Goal: Transaction & Acquisition: Purchase product/service

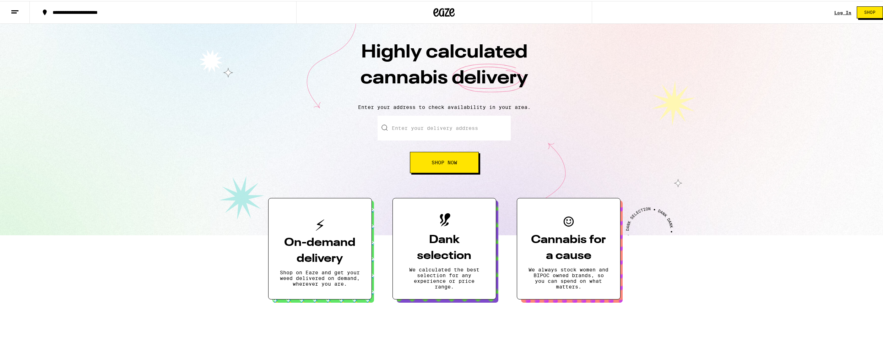
click at [435, 161] on span "Shop Now" at bounding box center [445, 161] width 26 height 5
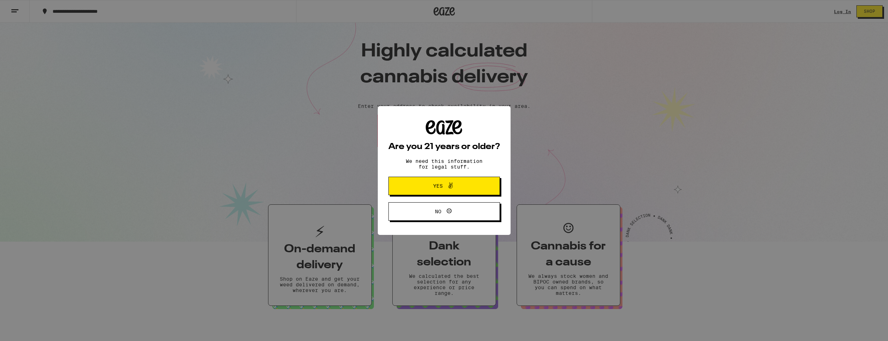
click at [462, 191] on span "Yes" at bounding box center [444, 185] width 54 height 9
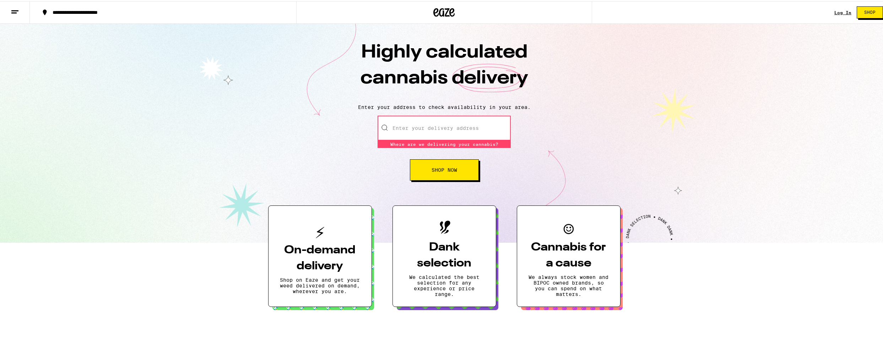
click at [424, 129] on input "Enter your delivery address" at bounding box center [444, 127] width 133 height 25
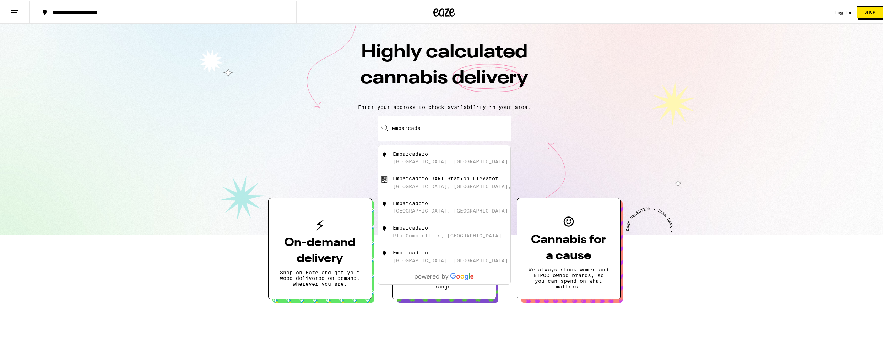
click at [436, 154] on div "Embarcadero [GEOGRAPHIC_DATA], [GEOGRAPHIC_DATA]" at bounding box center [456, 156] width 127 height 13
type input "Embarcadero, [GEOGRAPHIC_DATA], [GEOGRAPHIC_DATA]"
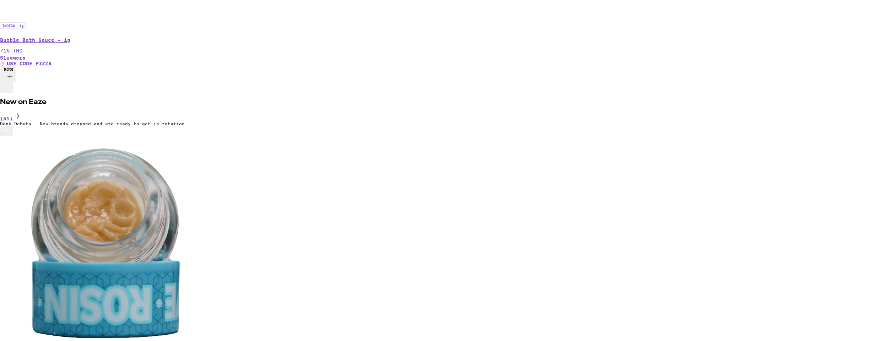
scroll to position [1085, 0]
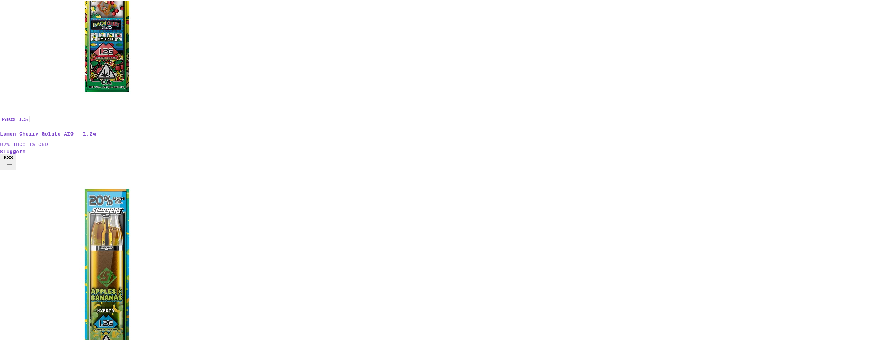
scroll to position [2393, 0]
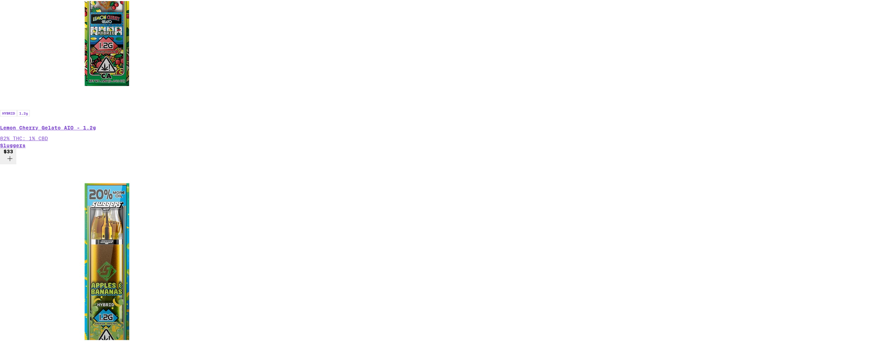
scroll to position [2393, 0]
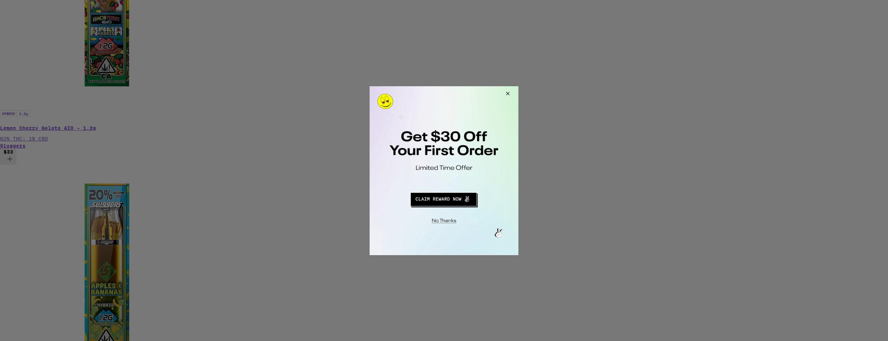
click at [510, 93] on button "Close Modal" at bounding box center [506, 94] width 19 height 17
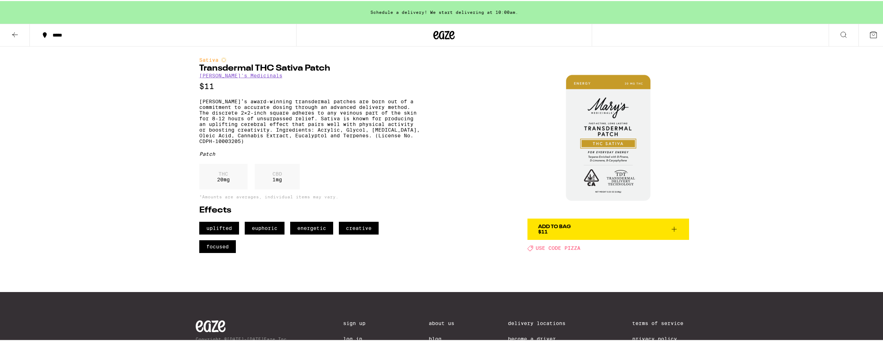
click at [230, 75] on link "[PERSON_NAME]'s Medicinals" at bounding box center [240, 75] width 83 height 6
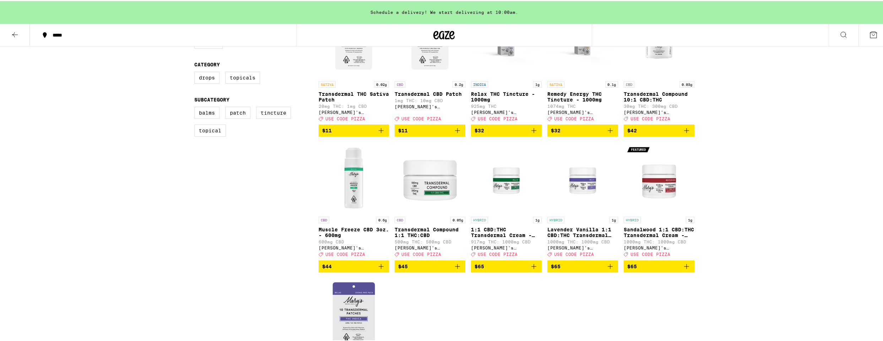
scroll to position [205, 0]
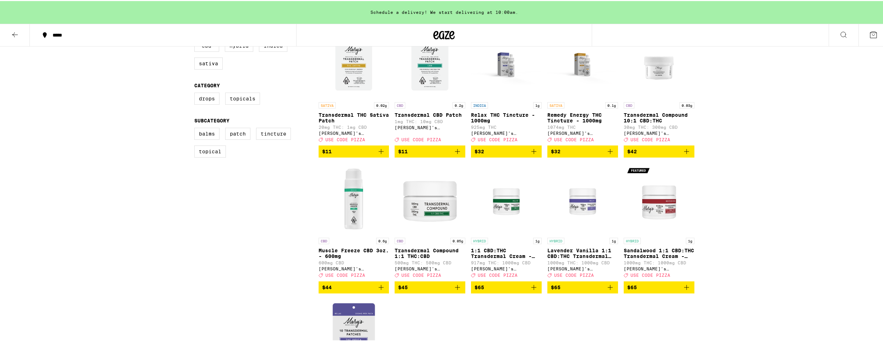
click at [352, 141] on span "USE CODE PIZZA" at bounding box center [345, 138] width 40 height 5
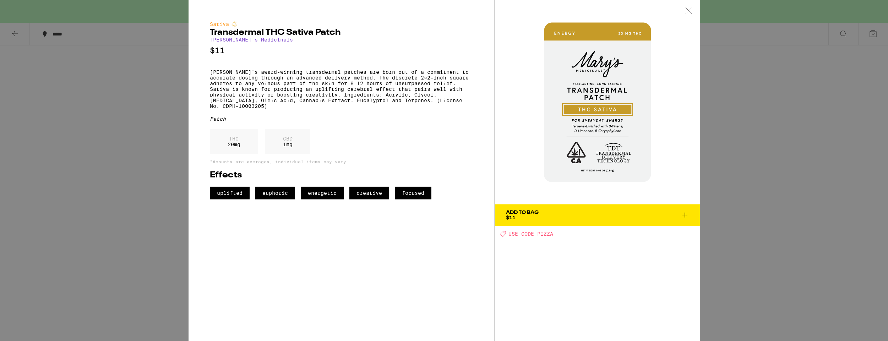
click at [548, 234] on span "USE CODE PIZZA" at bounding box center [531, 234] width 45 height 6
click at [685, 11] on icon at bounding box center [688, 10] width 7 height 6
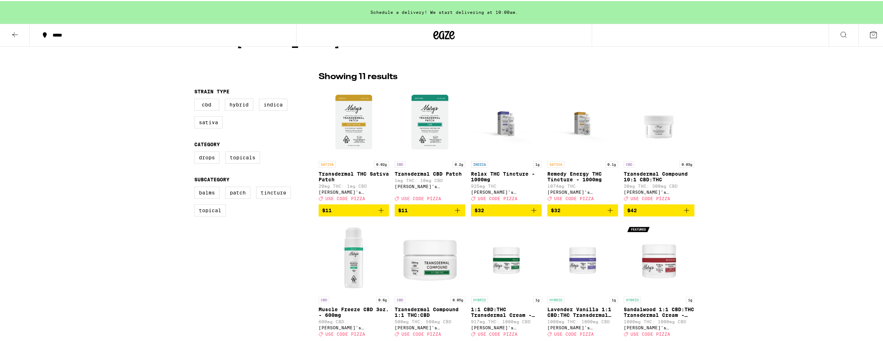
scroll to position [147, 0]
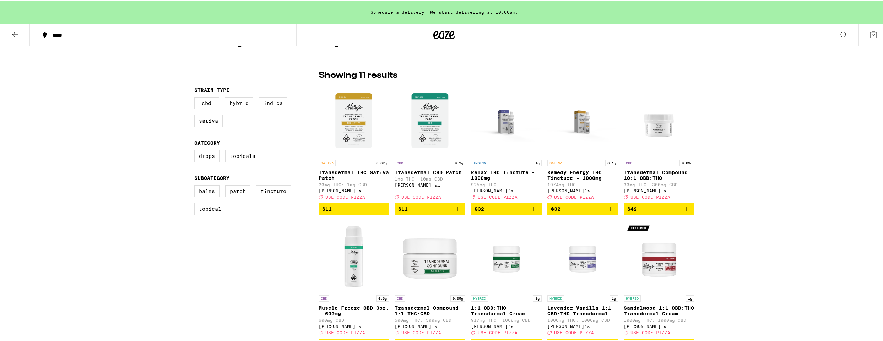
click at [407, 13] on div "Schedule a delivery! We start delivering at 10:00am." at bounding box center [444, 11] width 888 height 23
click at [378, 211] on icon "Add to bag" at bounding box center [381, 208] width 9 height 9
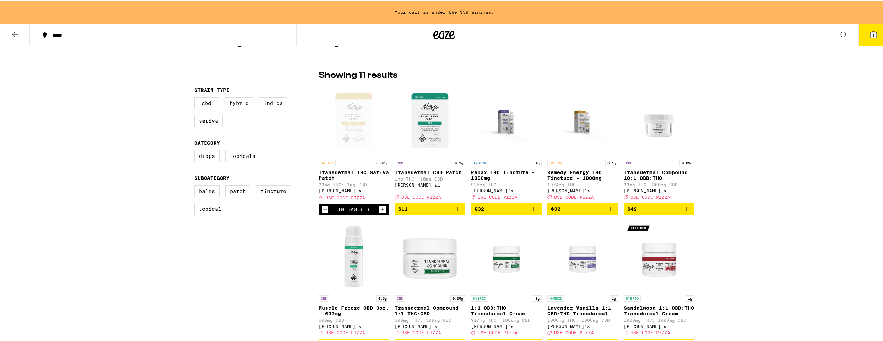
click at [381, 212] on icon "Increment" at bounding box center [382, 208] width 6 height 9
click at [872, 34] on span "4" at bounding box center [873, 34] width 2 height 4
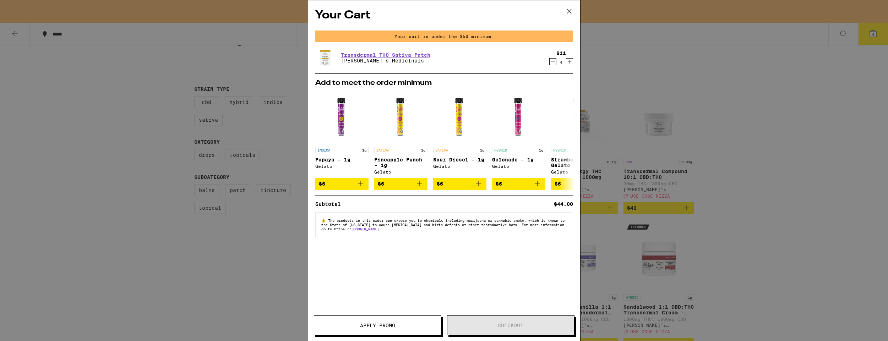
click at [376, 336] on div "Apply Promo Checkout" at bounding box center [444, 329] width 272 height 26
click at [380, 326] on span "Apply Promo" at bounding box center [377, 325] width 35 height 5
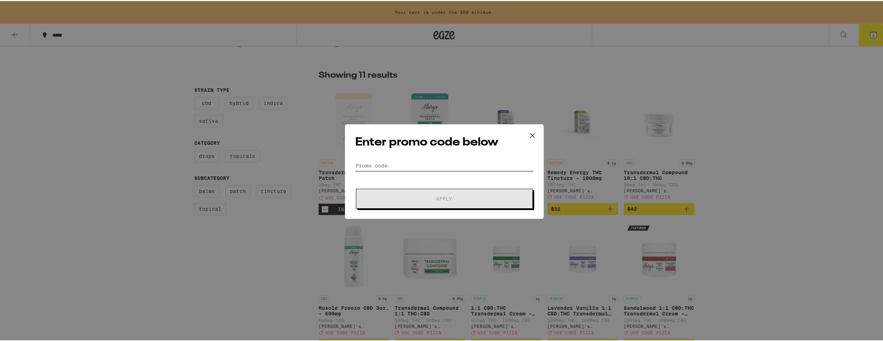
click at [403, 161] on input "Promo Code" at bounding box center [444, 164] width 178 height 11
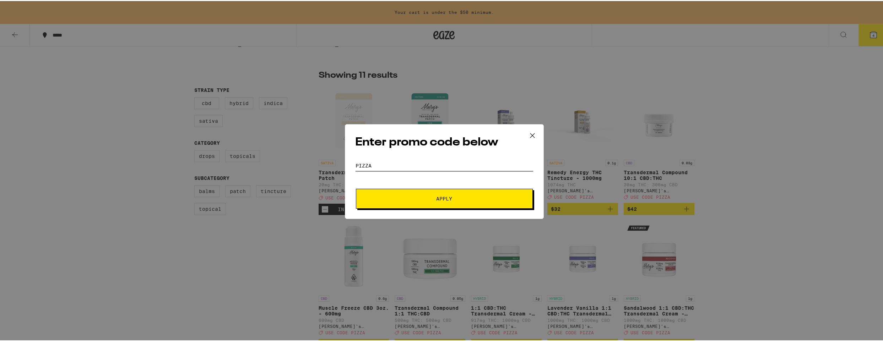
type input "PIZZA"
click at [459, 200] on span "Apply" at bounding box center [444, 197] width 128 height 5
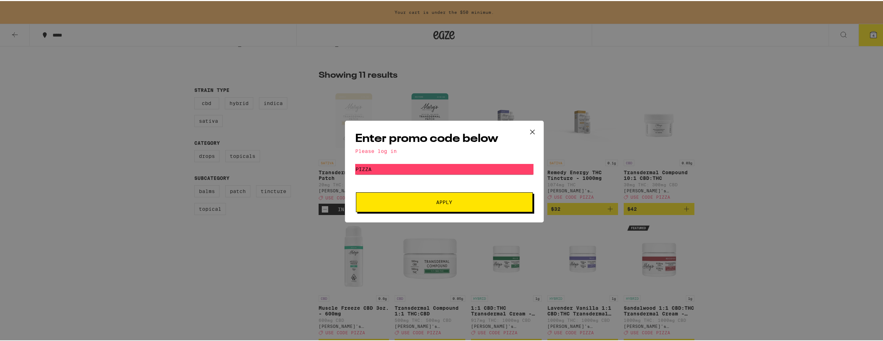
click at [530, 130] on icon at bounding box center [532, 131] width 4 height 4
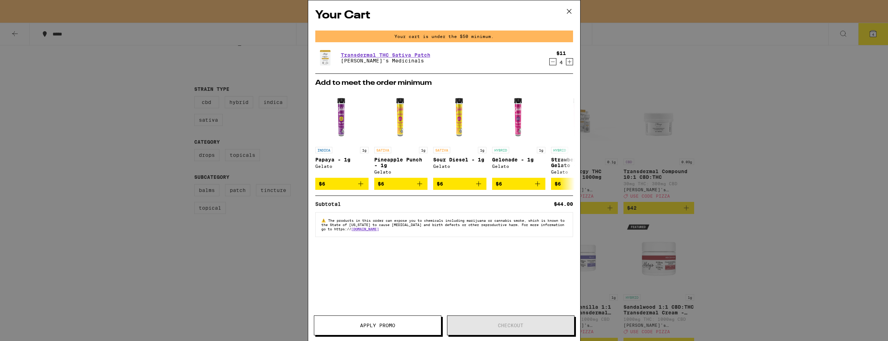
click at [565, 12] on icon at bounding box center [569, 11] width 11 height 11
